Goal: Task Accomplishment & Management: Manage account settings

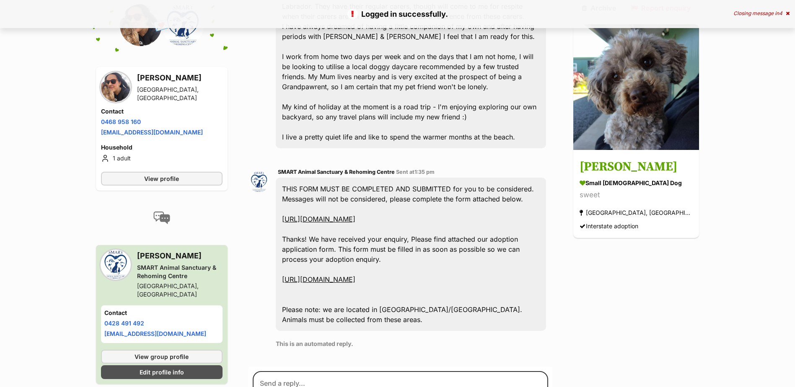
scroll to position [389, 0]
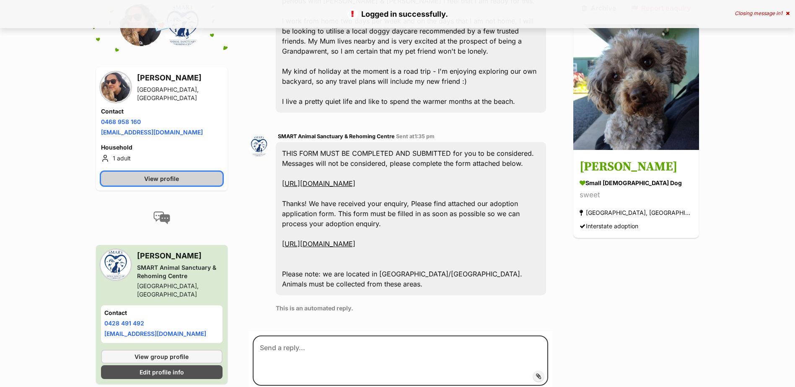
click at [166, 174] on span "View profile" at bounding box center [161, 178] width 35 height 9
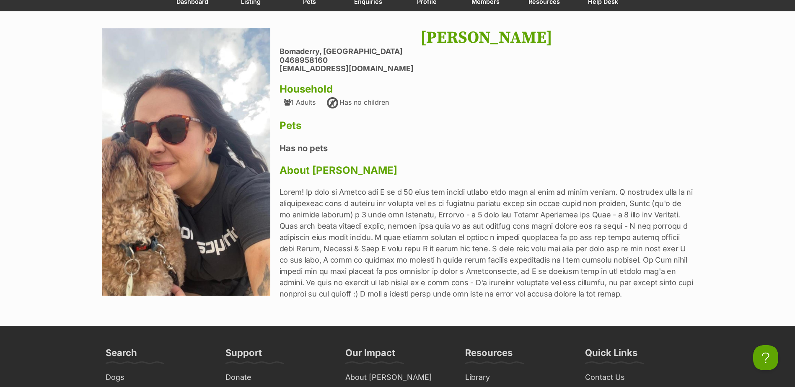
scroll to position [42, 0]
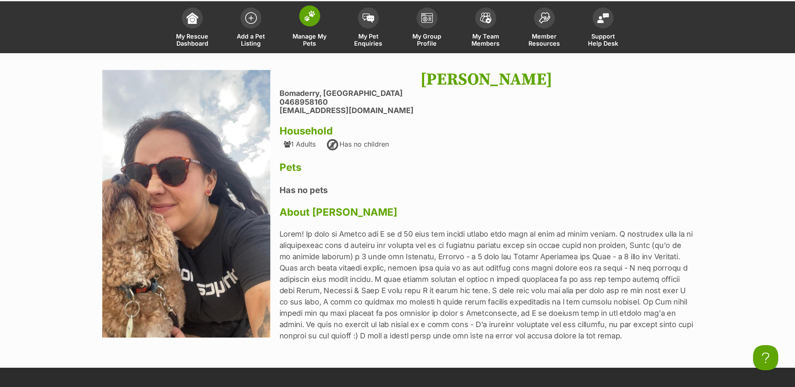
click at [308, 23] on span at bounding box center [309, 15] width 21 height 21
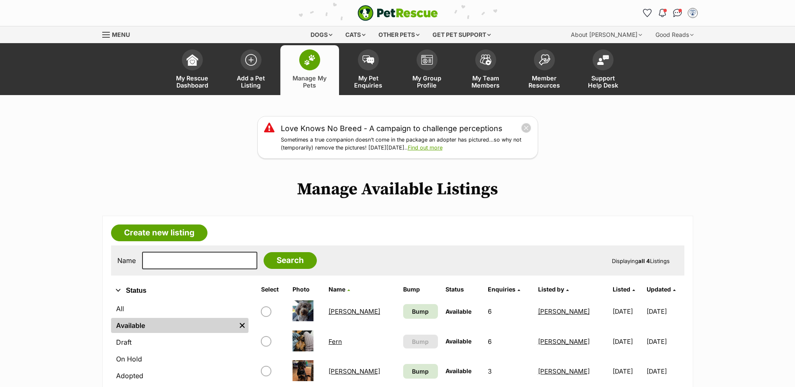
click at [264, 312] on input "checkbox" at bounding box center [266, 312] width 10 height 10
checkbox input "true"
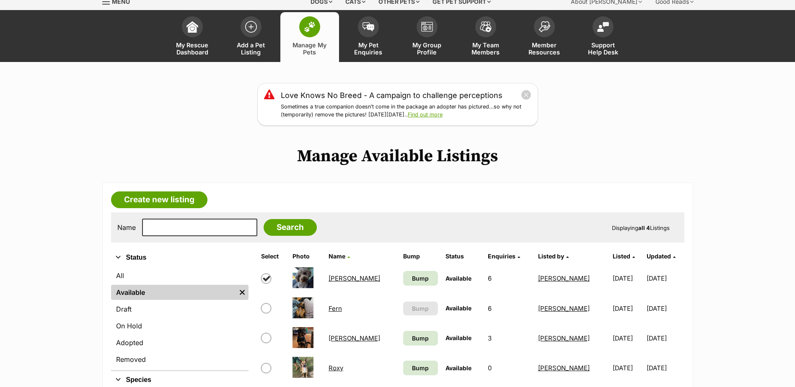
scroll to position [126, 0]
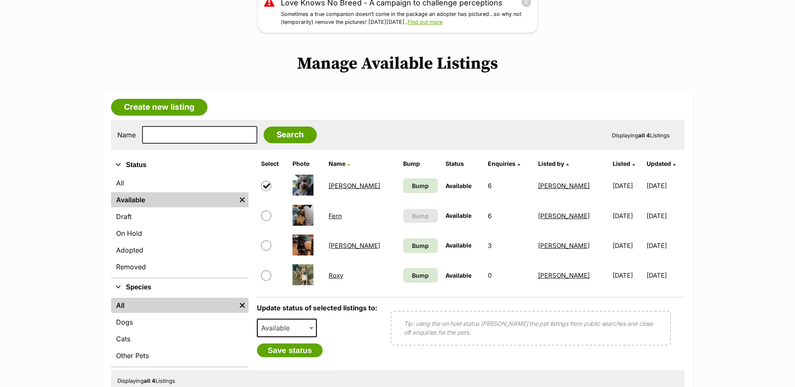
click at [306, 331] on span "Available" at bounding box center [287, 328] width 60 height 18
select select "on_hold"
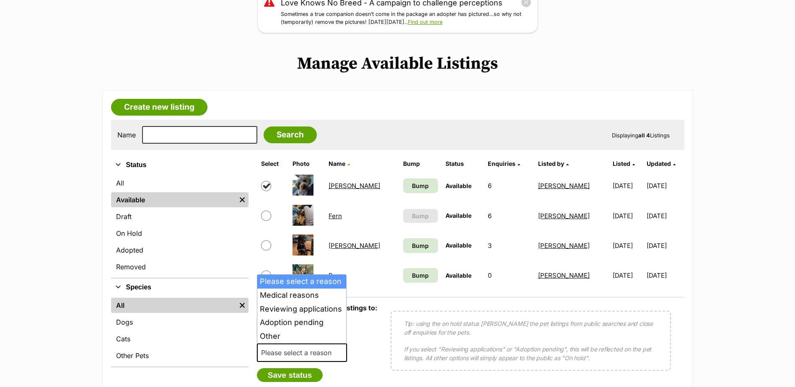
click at [331, 350] on span "Please select a reason" at bounding box center [299, 353] width 82 height 12
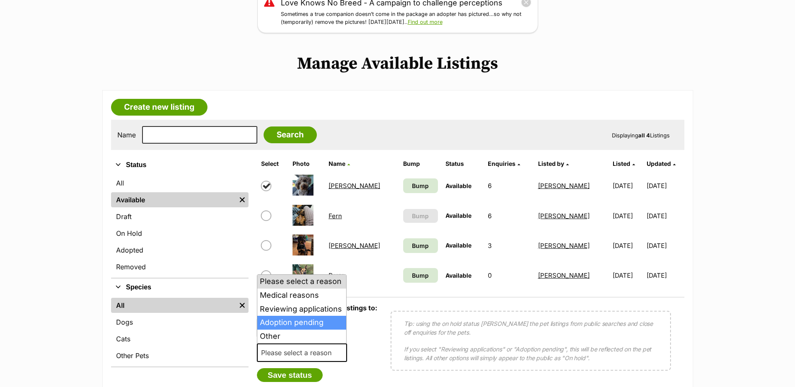
select select "adoption_pending"
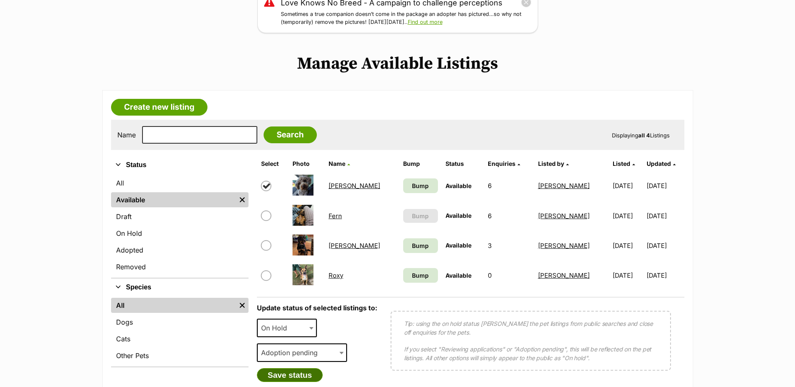
click at [305, 374] on button "Save status" at bounding box center [290, 376] width 66 height 14
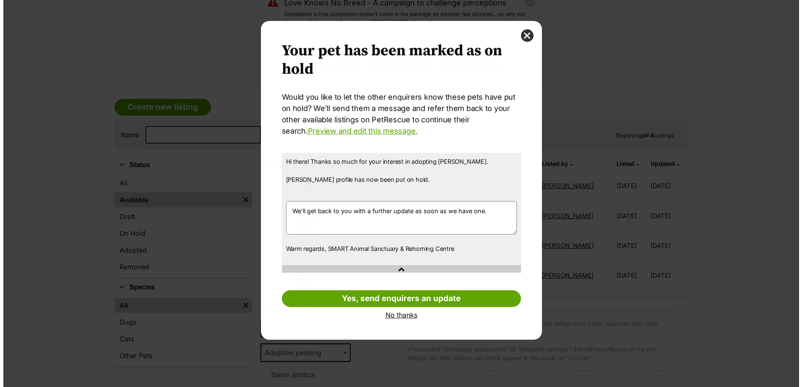
scroll to position [0, 0]
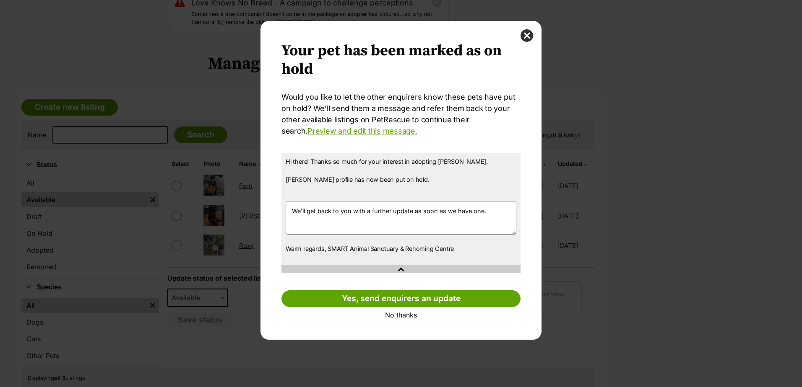
drag, startPoint x: 490, startPoint y: 212, endPoint x: 288, endPoint y: 210, distance: 202.5
click at [288, 210] on textarea "We'll get back to you with a further update as soon as we have one." at bounding box center [401, 218] width 231 height 34
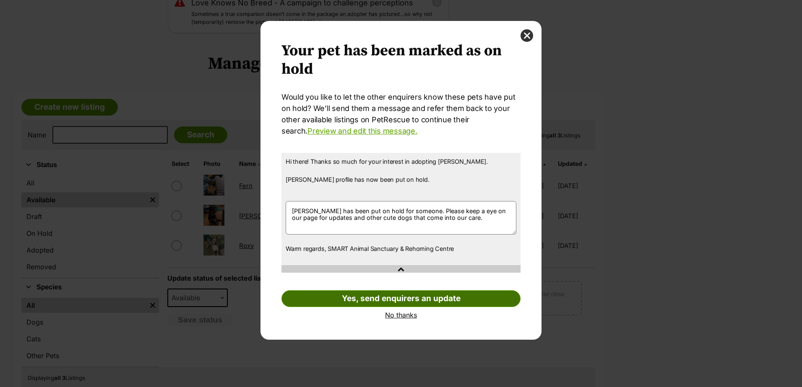
type textarea "Cooper has been put on hold for someone. Please keep a eye on our page for upda…"
click at [424, 298] on link "Yes, send enquirers an update" at bounding box center [400, 299] width 239 height 17
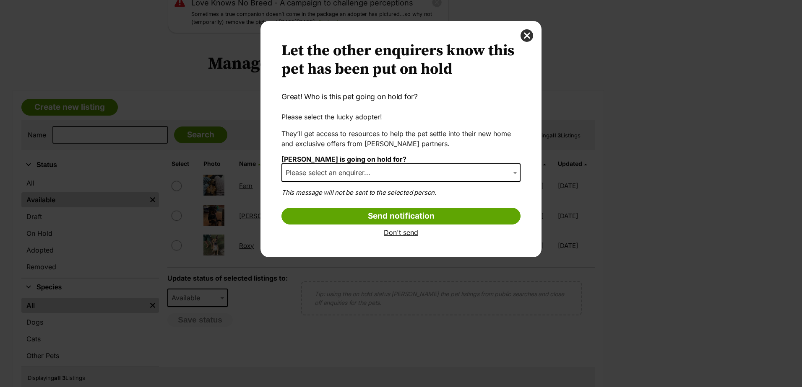
click at [397, 174] on span "Please select an enquirer..." at bounding box center [400, 173] width 239 height 18
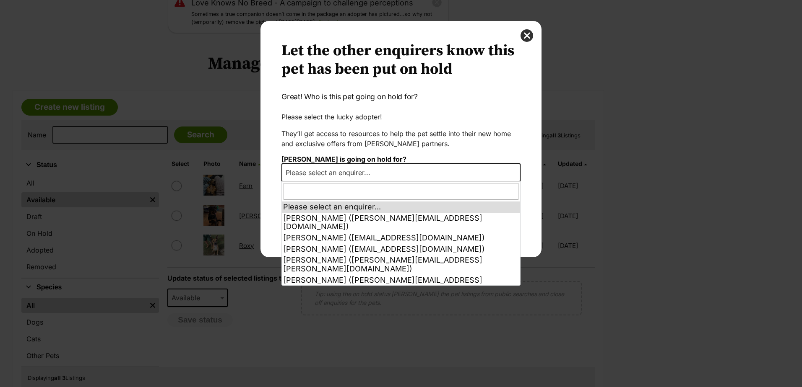
select select "2028347"
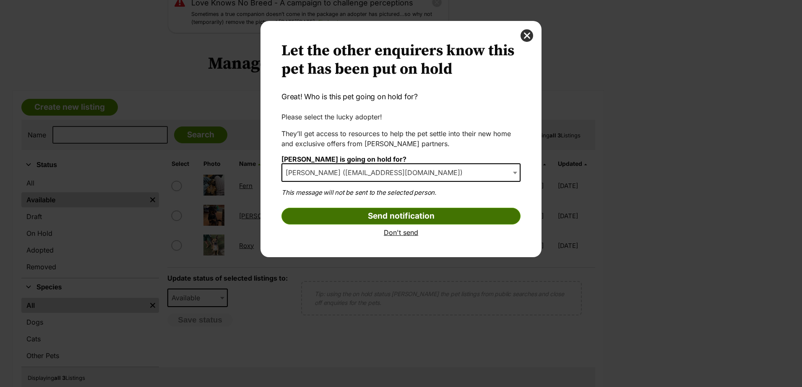
click at [388, 217] on input "Send notification" at bounding box center [400, 216] width 239 height 17
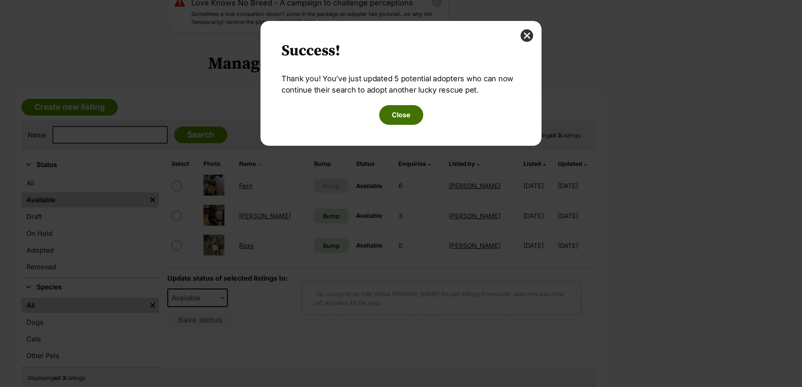
click at [402, 114] on button "Close" at bounding box center [401, 114] width 44 height 19
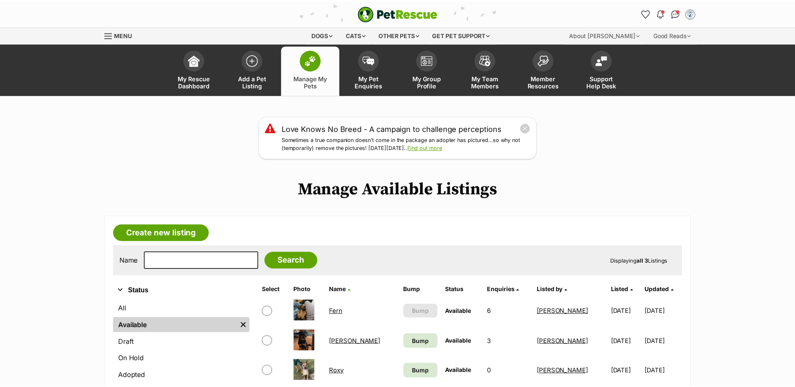
scroll to position [126, 0]
